Goal: Transaction & Acquisition: Register for event/course

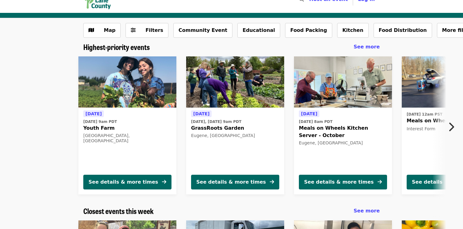
scroll to position [15, 0]
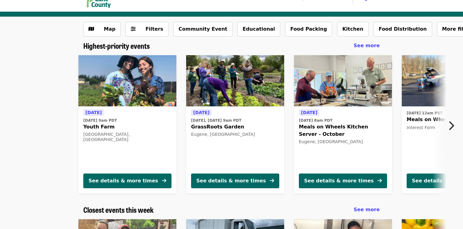
click at [95, 126] on span "Youth Farm" at bounding box center [127, 126] width 88 height 7
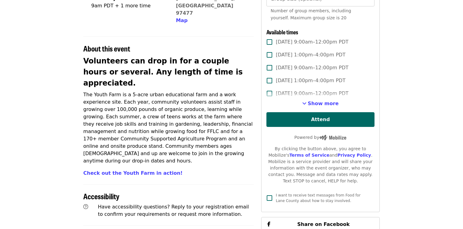
scroll to position [174, 0]
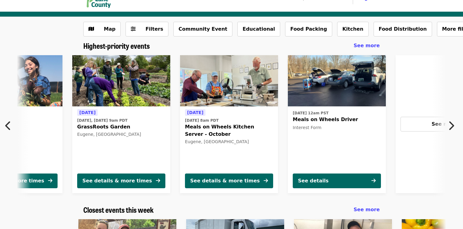
scroll to position [0, 114]
click at [197, 128] on span "Meals on Wheels Kitchen Server - October" at bounding box center [229, 130] width 88 height 15
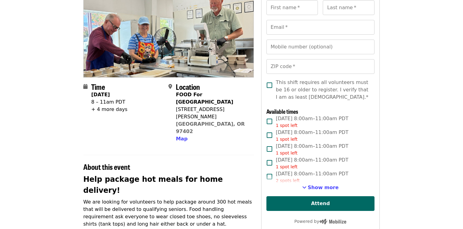
scroll to position [69, 0]
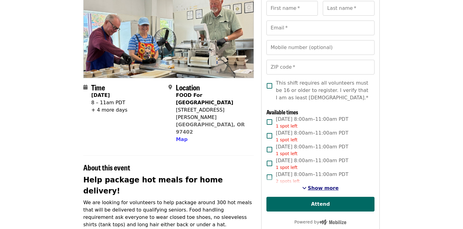
click at [320, 188] on span "Show more" at bounding box center [323, 188] width 31 height 6
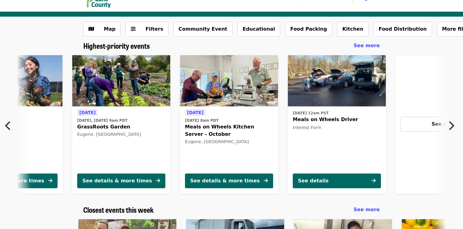
scroll to position [0, 114]
click at [310, 119] on span "Meals on Wheels Driver" at bounding box center [337, 119] width 88 height 7
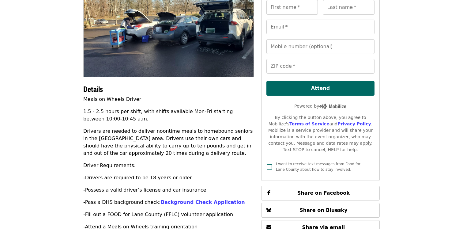
scroll to position [72, 0]
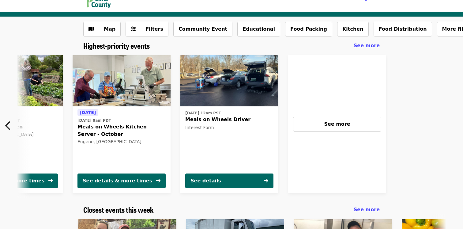
scroll to position [0, 222]
